Goal: Find specific page/section: Find specific page/section

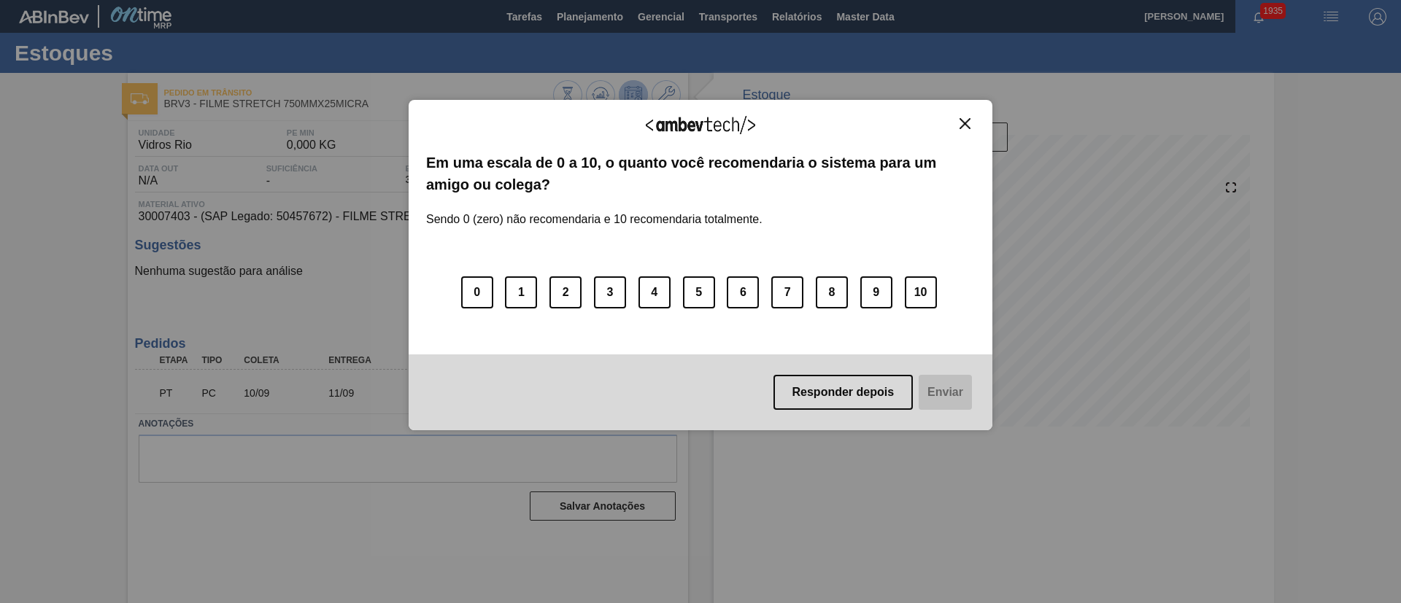
click at [962, 115] on div "Agradecemos seu feedback! Em uma escala de 0 a 10, o quanto você recomendaria o…" at bounding box center [701, 265] width 584 height 331
click at [963, 124] on img "Close" at bounding box center [964, 123] width 11 height 11
click at [965, 123] on img "Close" at bounding box center [964, 123] width 11 height 11
